Goal: Navigation & Orientation: Understand site structure

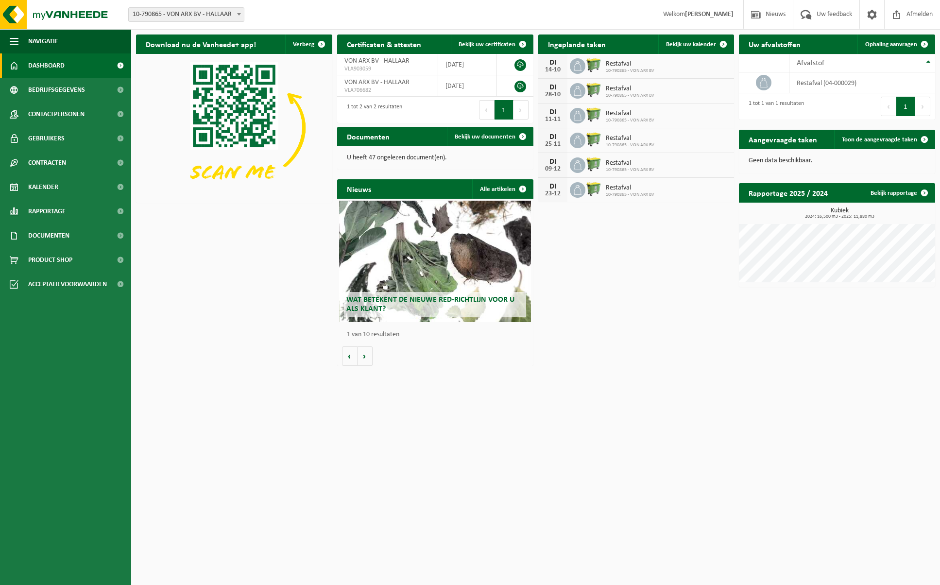
click at [617, 64] on span "Restafval" at bounding box center [630, 64] width 49 height 8
click at [37, 162] on span "Contracten" at bounding box center [47, 163] width 38 height 24
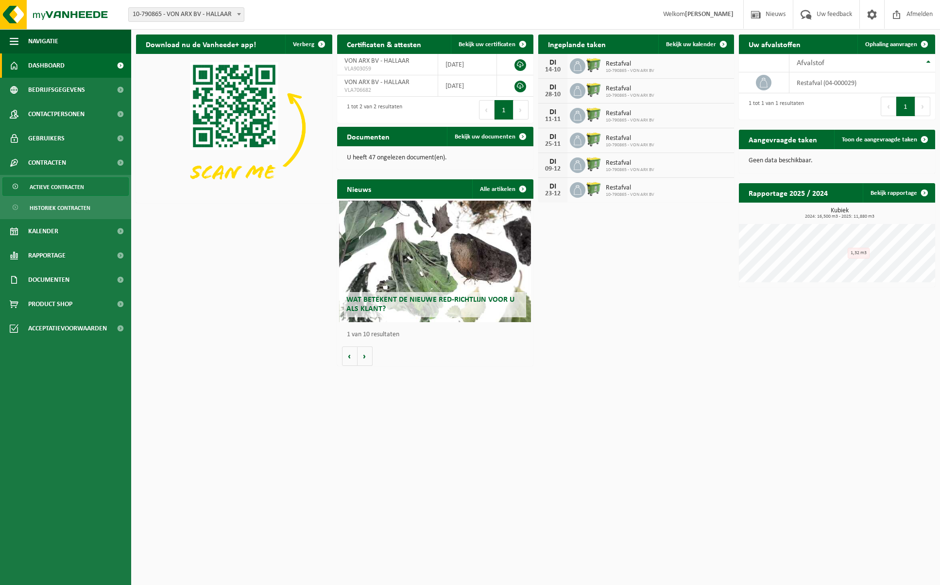
click at [43, 184] on span "Actieve contracten" at bounding box center [57, 187] width 54 height 18
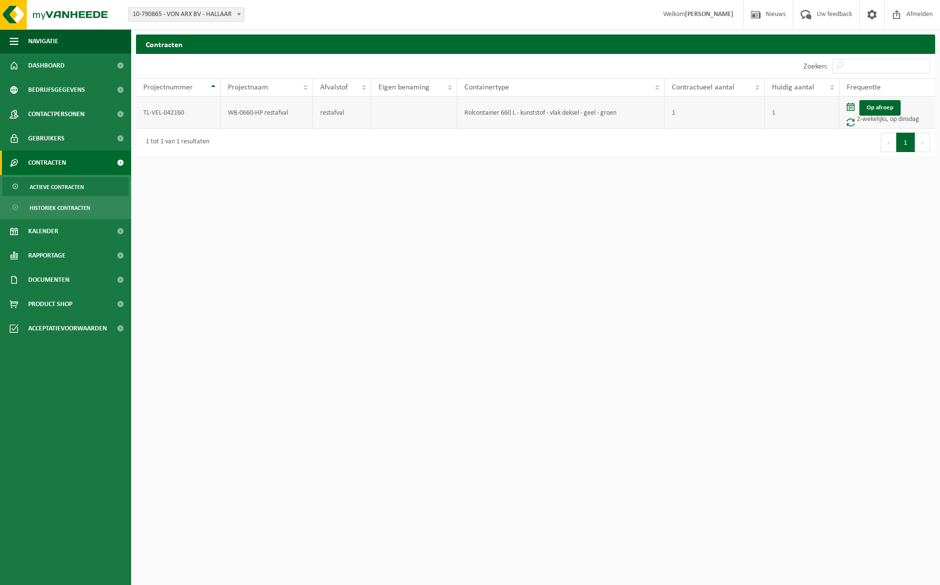
click at [850, 107] on span at bounding box center [851, 107] width 8 height 8
click at [883, 107] on link "Op afroep" at bounding box center [880, 108] width 41 height 16
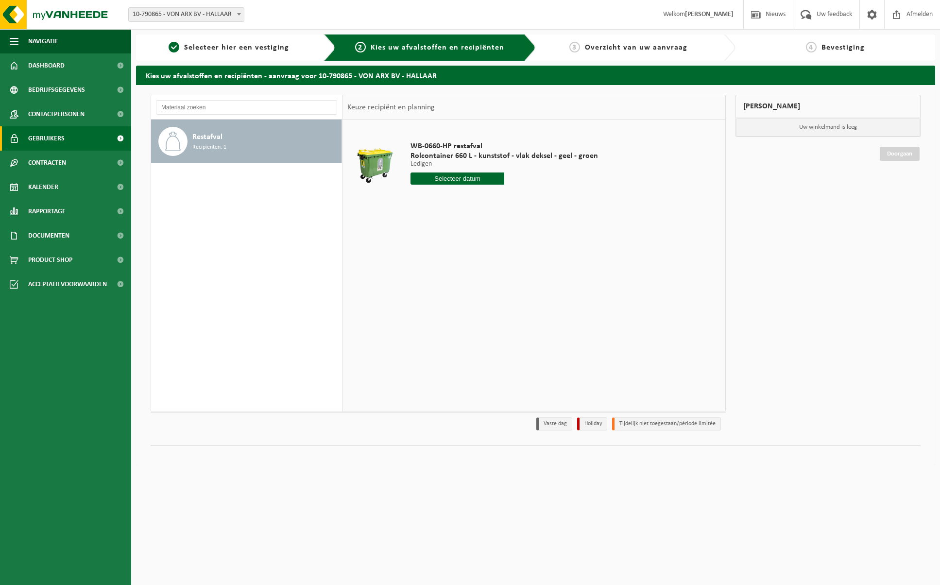
click at [52, 136] on span "Gebruikers" at bounding box center [46, 138] width 36 height 24
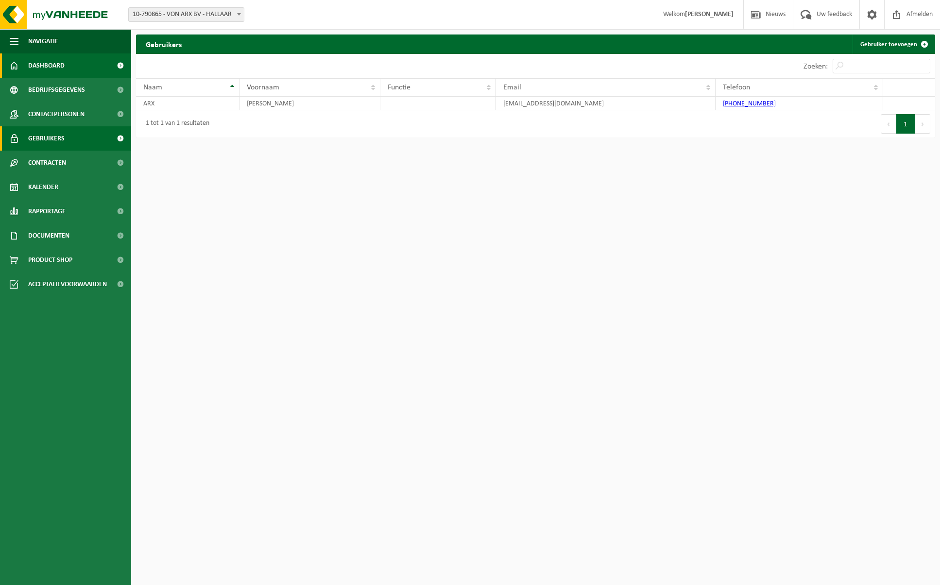
click at [64, 60] on span "Dashboard" at bounding box center [46, 65] width 36 height 24
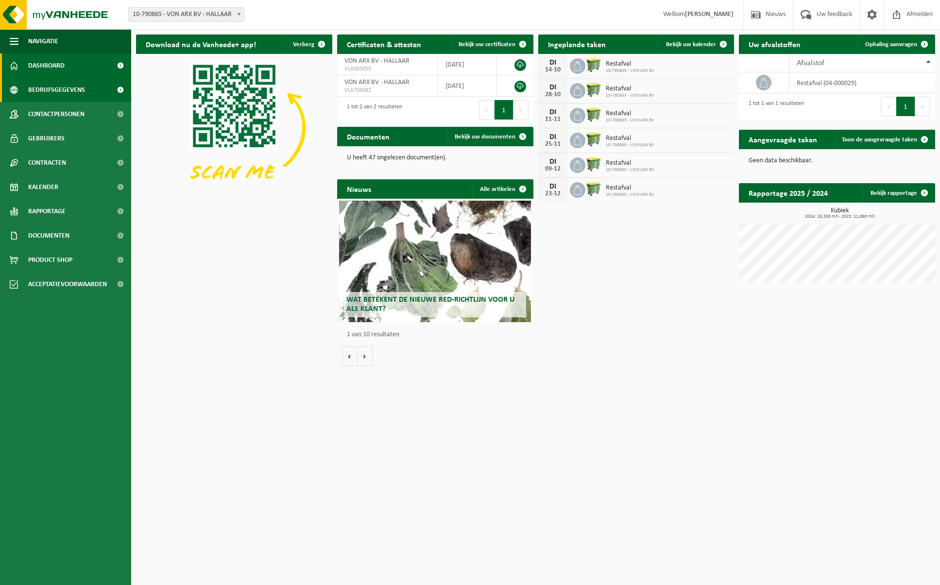
click at [73, 91] on span "Bedrijfsgegevens" at bounding box center [56, 90] width 57 height 24
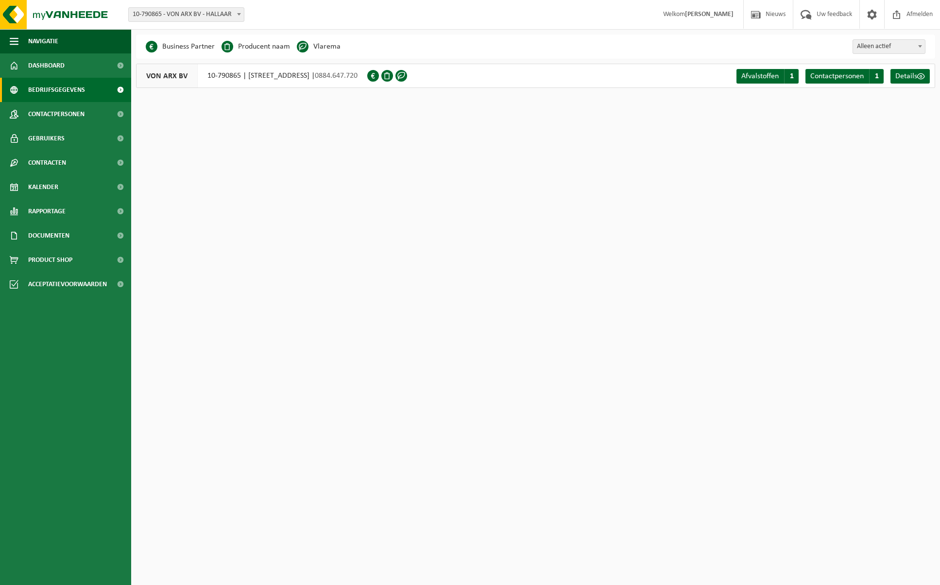
click at [72, 101] on span "Bedrijfsgegevens" at bounding box center [56, 90] width 57 height 24
click at [60, 137] on span "Gebruikers" at bounding box center [46, 138] width 36 height 24
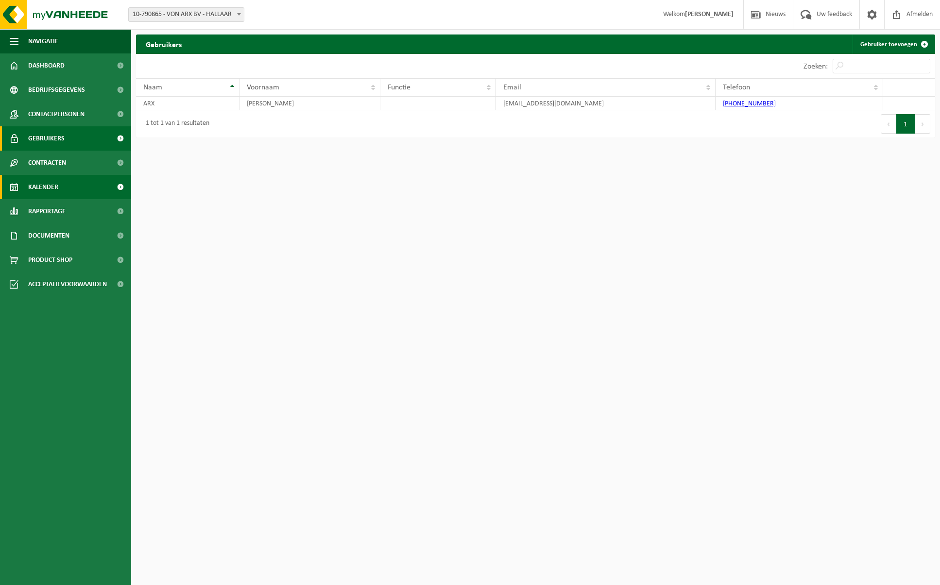
click at [44, 186] on span "Kalender" at bounding box center [43, 187] width 30 height 24
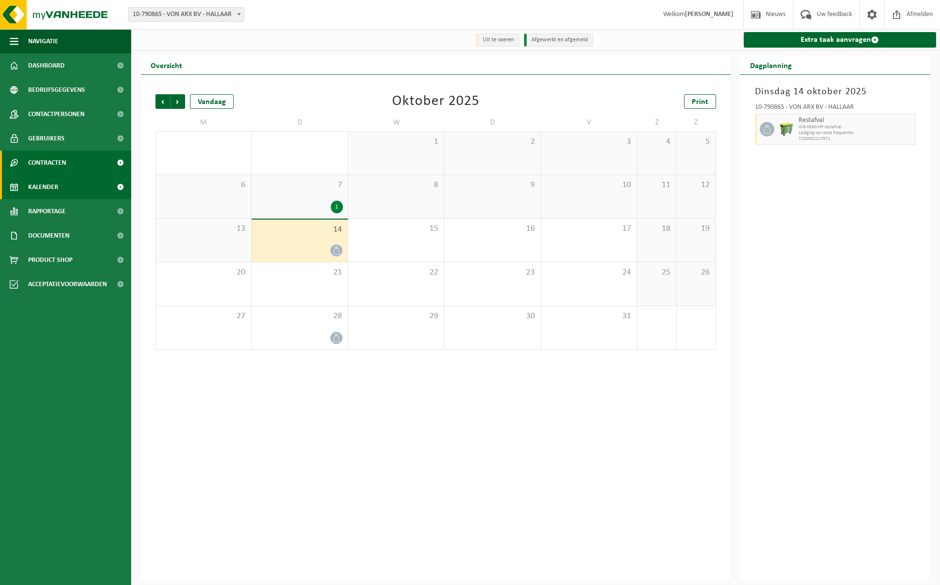
click at [55, 164] on span "Contracten" at bounding box center [47, 163] width 38 height 24
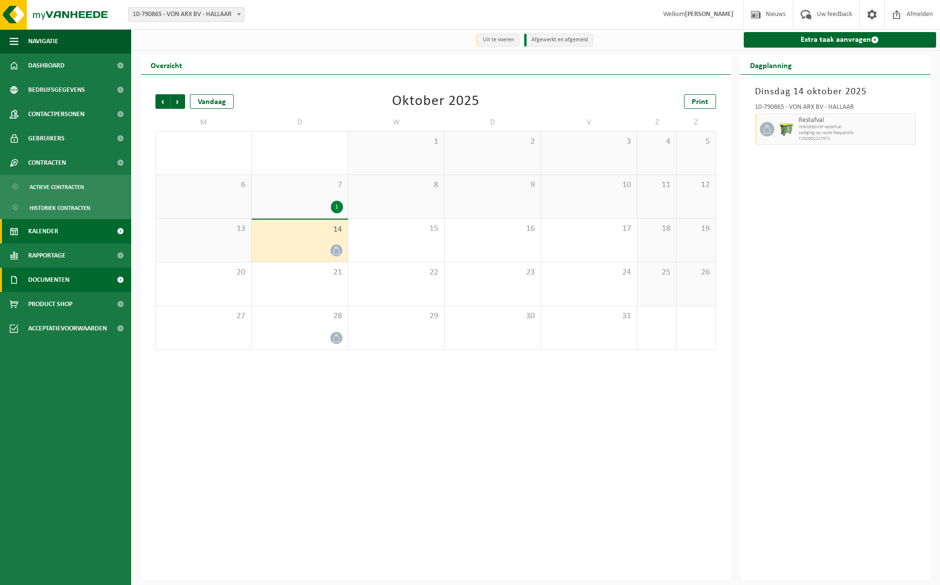
click at [53, 279] on span "Documenten" at bounding box center [48, 280] width 41 height 24
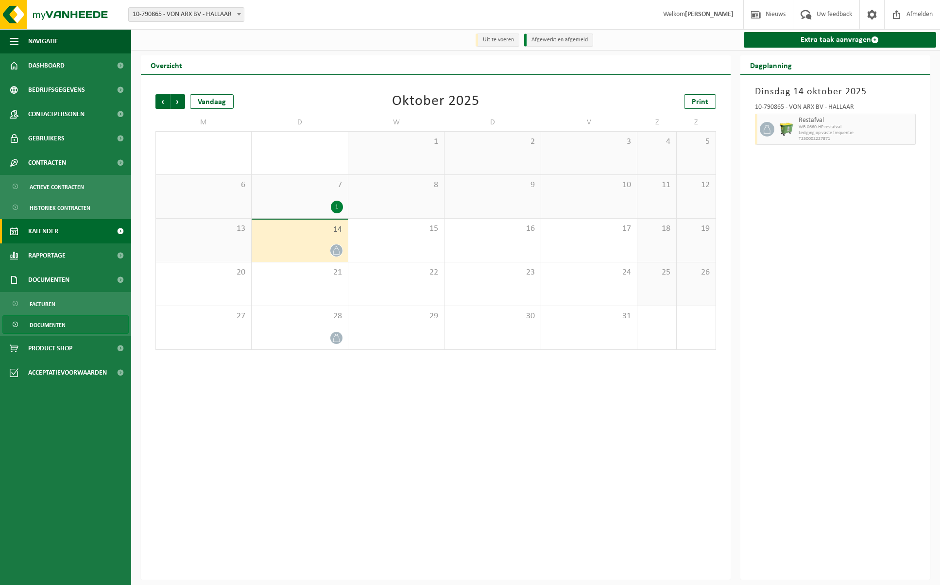
click at [52, 324] on span "Documenten" at bounding box center [48, 325] width 36 height 18
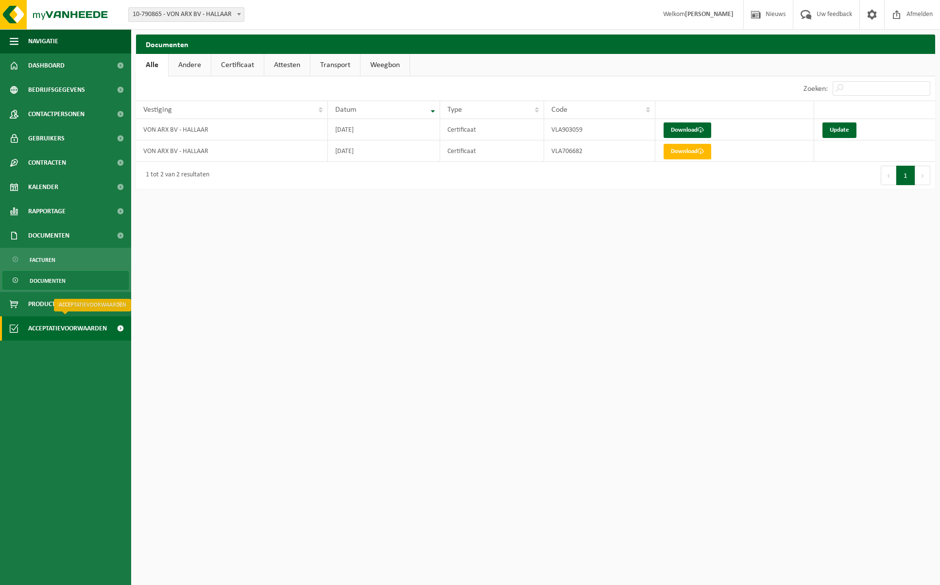
click at [51, 328] on span "Acceptatievoorwaarden" at bounding box center [67, 328] width 79 height 24
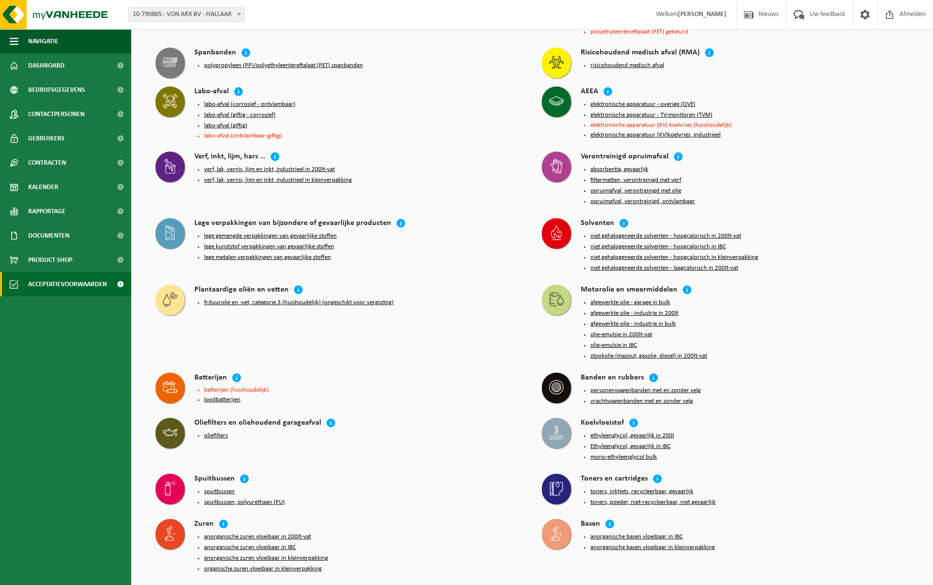
scroll to position [706, 0]
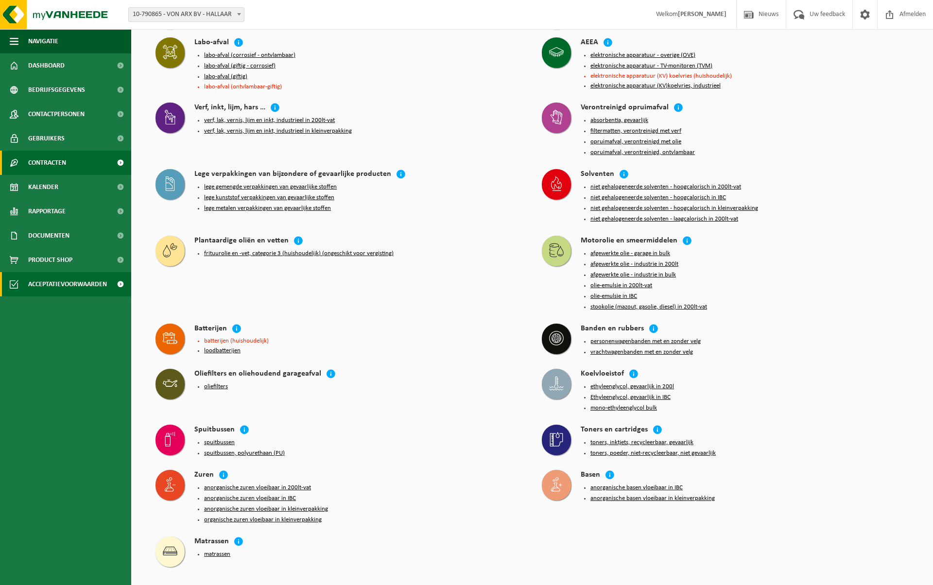
click at [44, 160] on span "Contracten" at bounding box center [47, 163] width 38 height 24
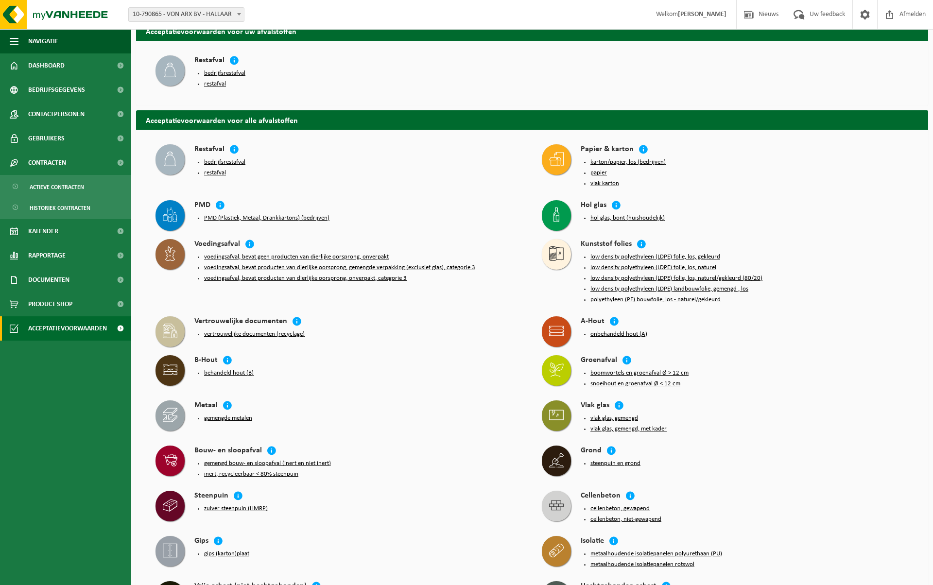
scroll to position [0, 0]
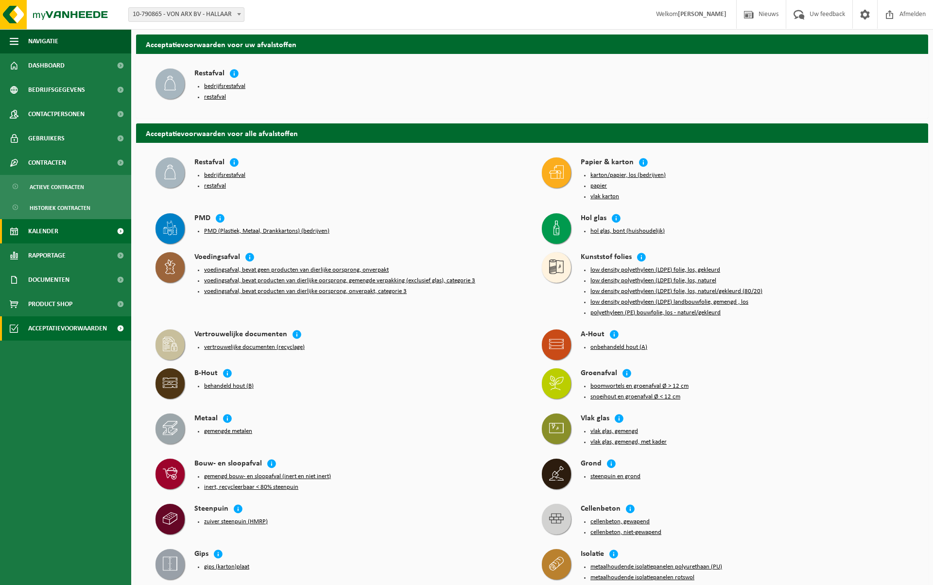
click at [62, 233] on link "Kalender" at bounding box center [65, 231] width 131 height 24
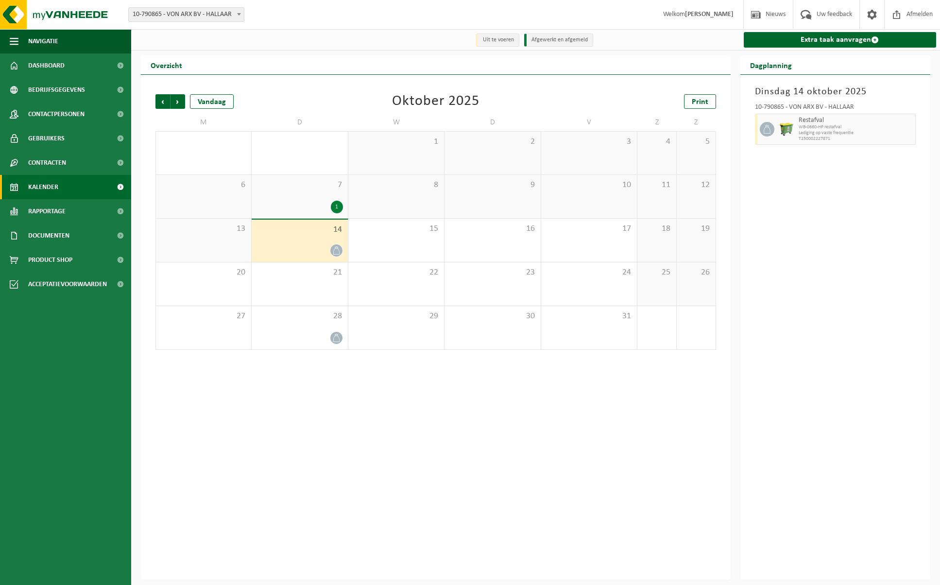
click at [337, 250] on icon at bounding box center [336, 250] width 8 height 8
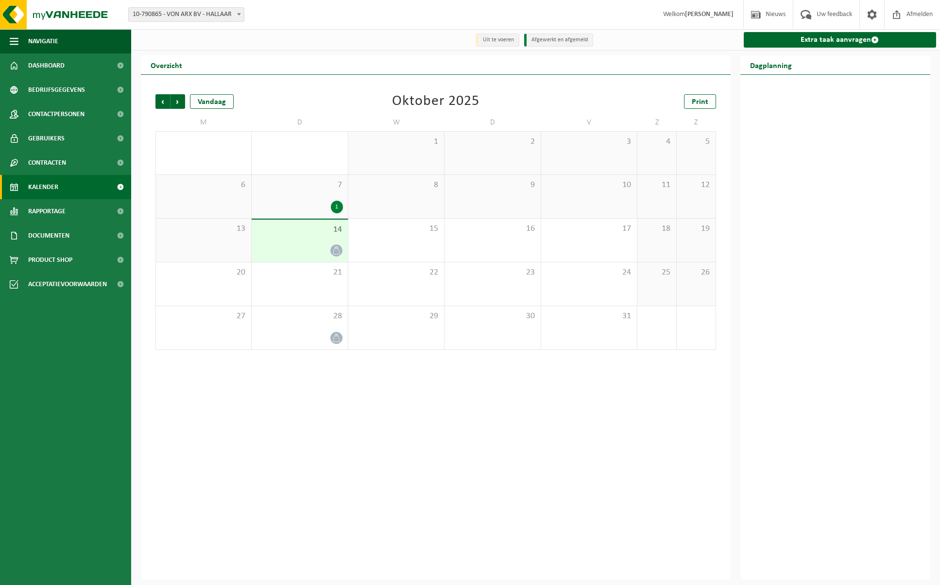
click at [307, 236] on div "14" at bounding box center [300, 241] width 96 height 42
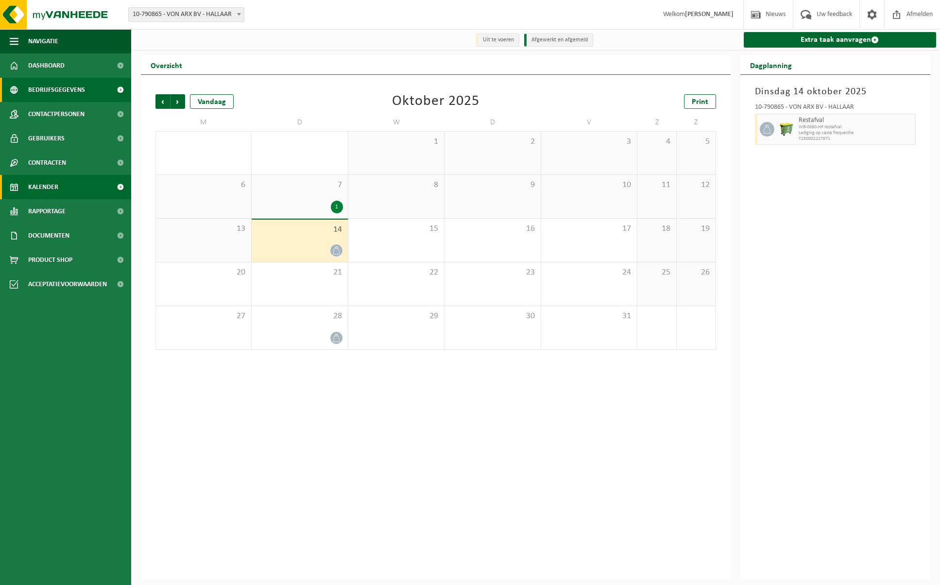
click at [53, 90] on span "Bedrijfsgegevens" at bounding box center [56, 90] width 57 height 24
